Goal: Information Seeking & Learning: Learn about a topic

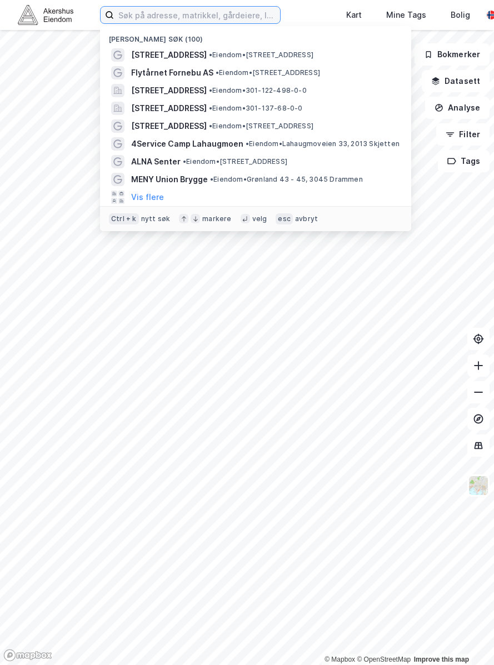
click at [158, 17] on input at bounding box center [197, 15] width 166 height 17
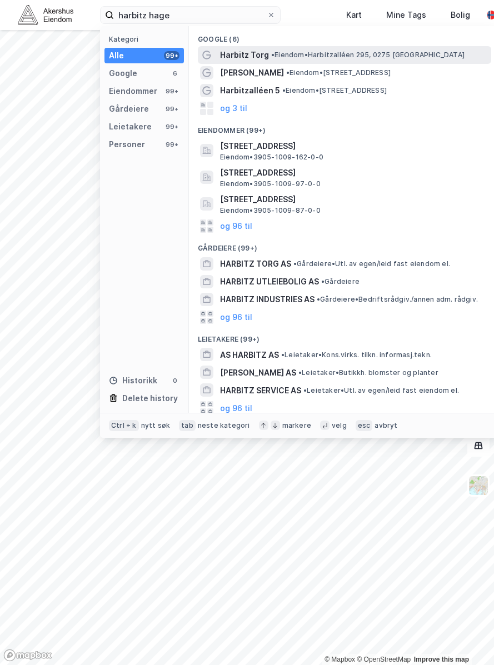
click at [322, 56] on span "• Eiendom • [STREET_ADDRESS]" at bounding box center [367, 55] width 193 height 9
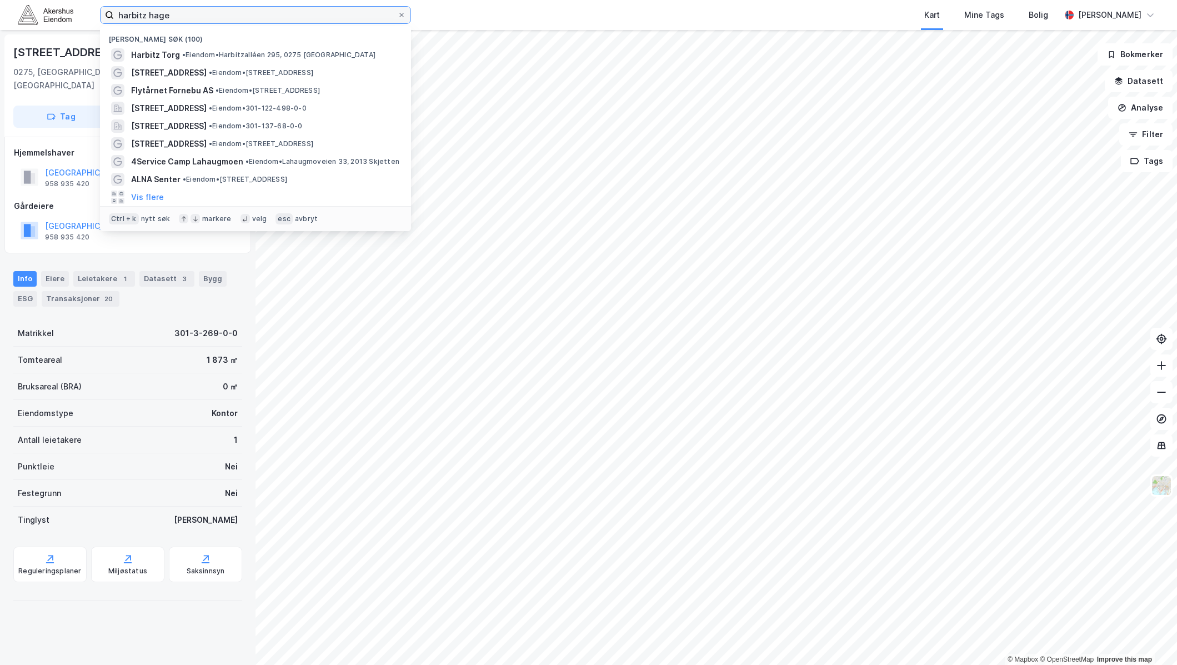
click at [139, 19] on input "harbitz hage" at bounding box center [255, 15] width 283 height 17
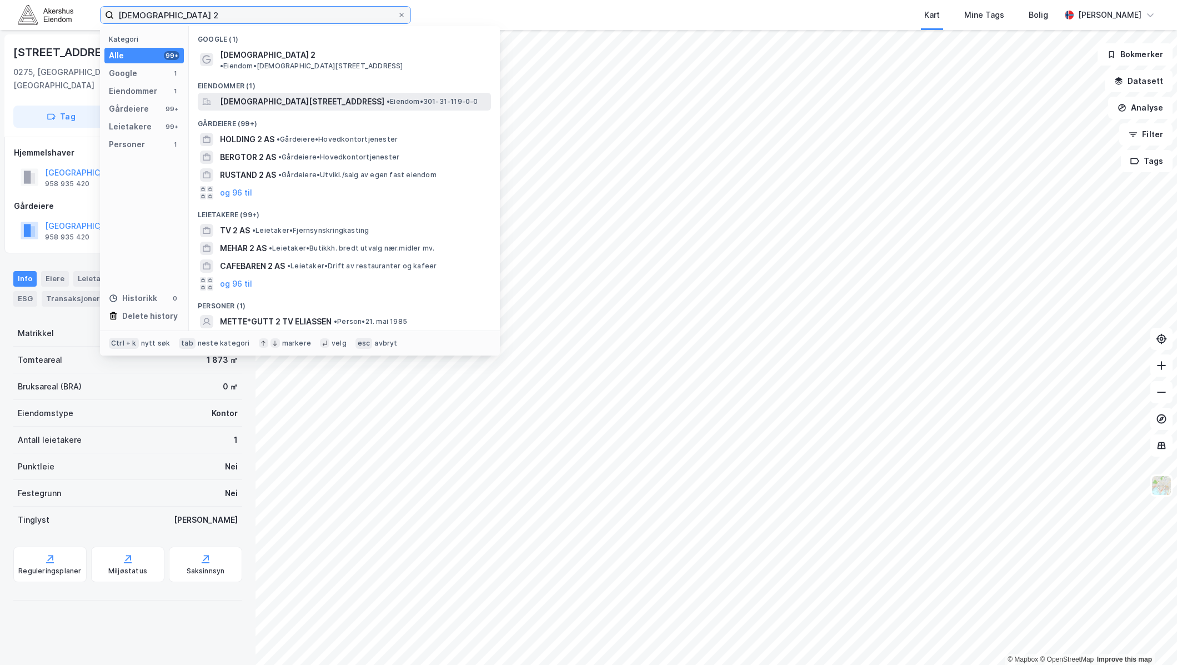
type input "[DEMOGRAPHIC_DATA] 2"
click at [224, 95] on span "[DEMOGRAPHIC_DATA][STREET_ADDRESS]" at bounding box center [302, 101] width 164 height 13
